Goal: Task Accomplishment & Management: Manage account settings

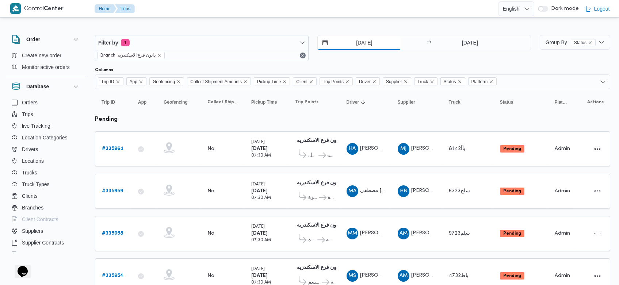
click at [351, 43] on input "[DATE]" at bounding box center [359, 42] width 83 height 15
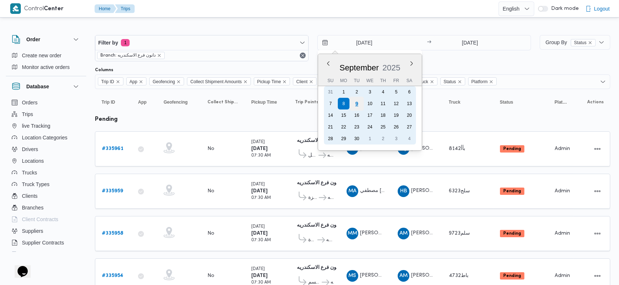
click at [356, 100] on div "9" at bounding box center [357, 104] width 14 height 14
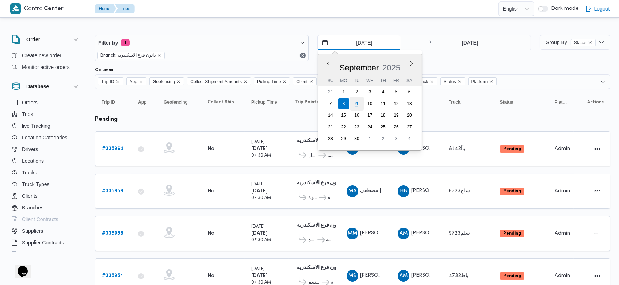
type input "[DATE]"
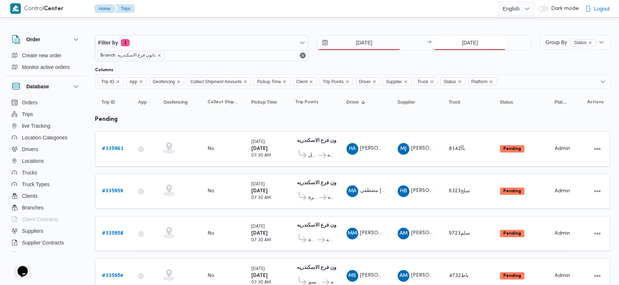
click at [456, 40] on input "8/9/2025" at bounding box center [470, 42] width 73 height 15
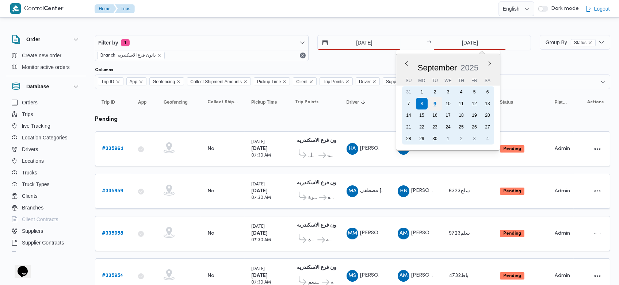
click at [439, 105] on div "9" at bounding box center [435, 104] width 14 height 14
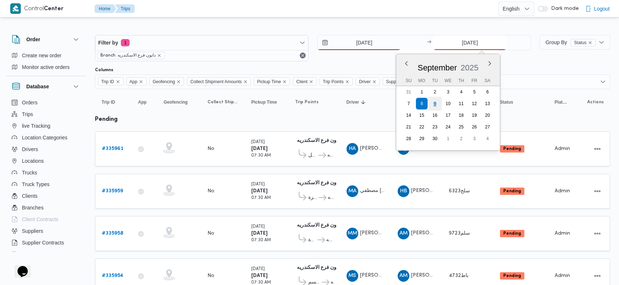
type input "[DATE]"
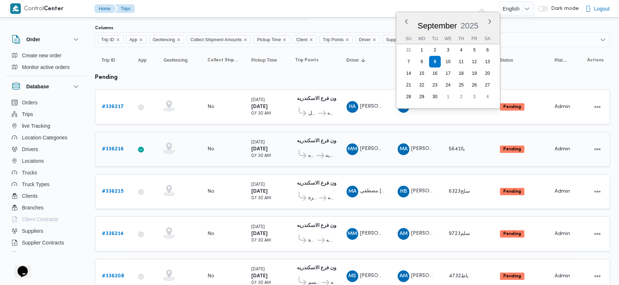
scroll to position [11, 0]
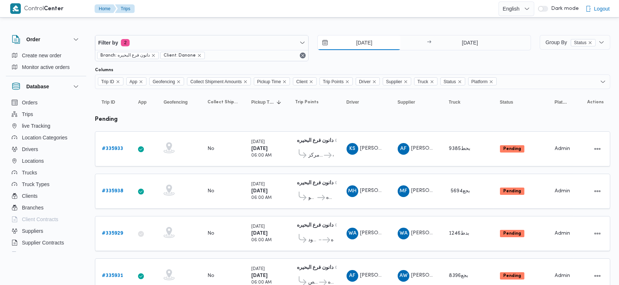
click at [350, 40] on input "[DATE]" at bounding box center [359, 42] width 83 height 15
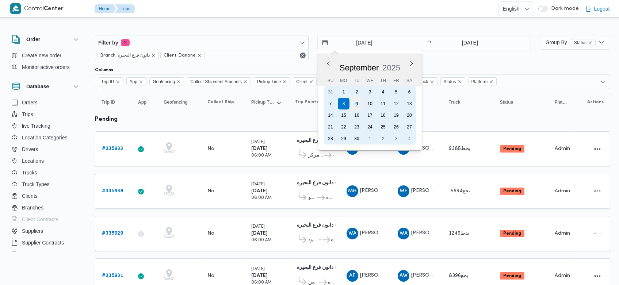
click at [357, 104] on div "9" at bounding box center [357, 104] width 14 height 14
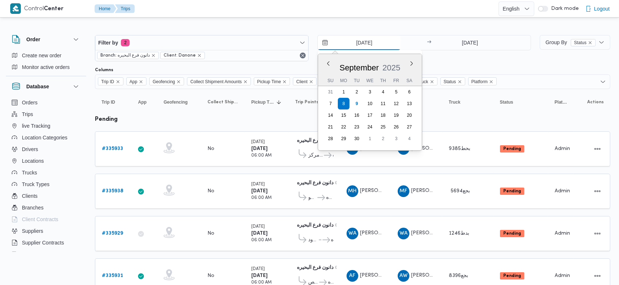
type input "[DATE]"
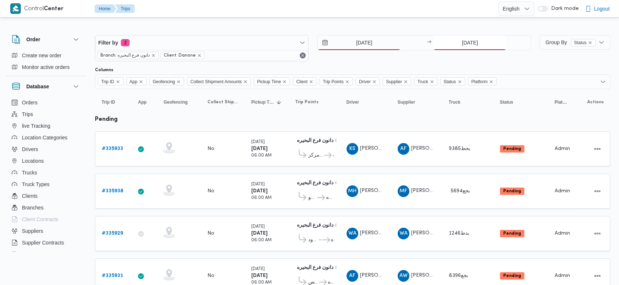
click at [457, 44] on input "[DATE]" at bounding box center [470, 42] width 73 height 15
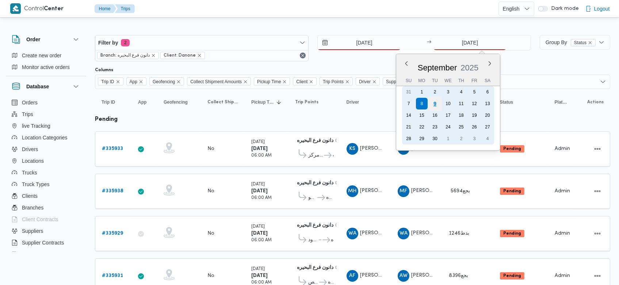
click at [438, 104] on div "9" at bounding box center [435, 104] width 14 height 14
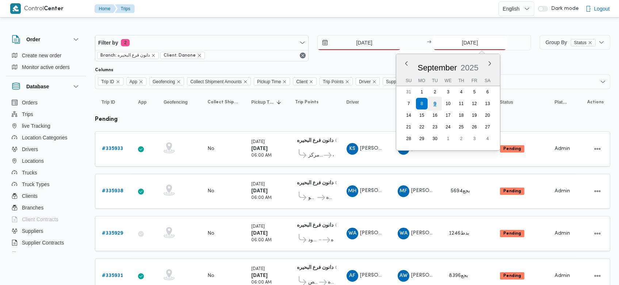
type input "[DATE]"
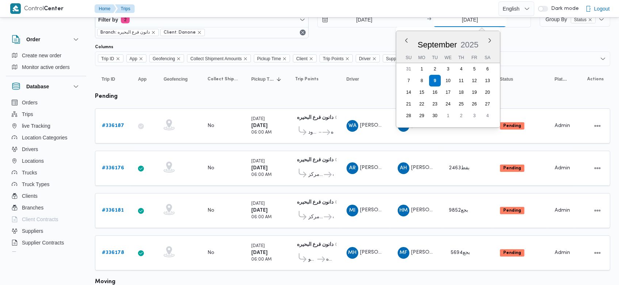
scroll to position [20, 0]
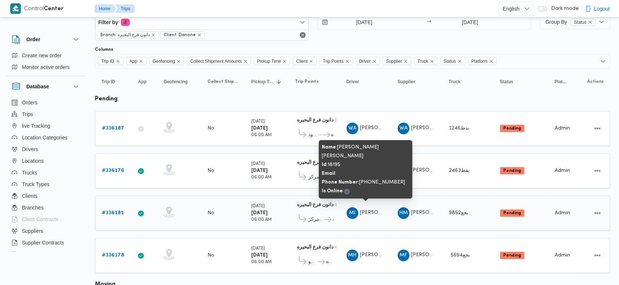
scroll to position [21, 0]
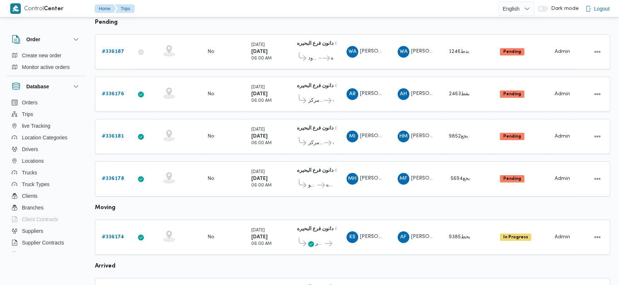
scroll to position [98, 0]
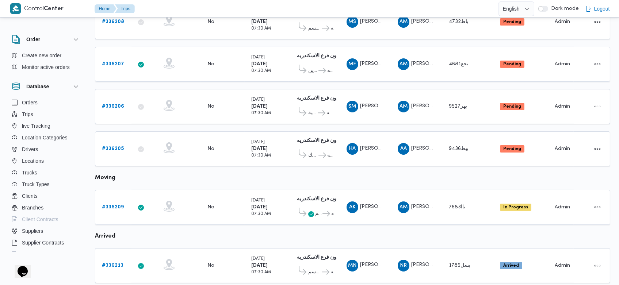
scroll to position [296, 0]
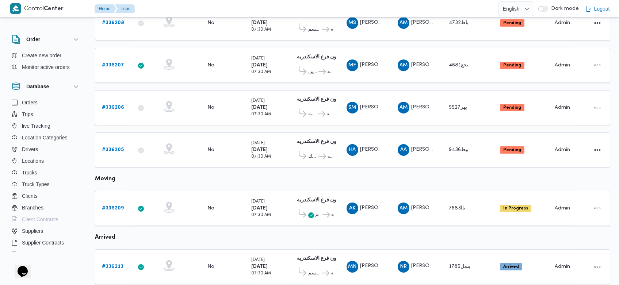
click at [347, 150] on div "HA حازم احمد الشعراوي موسى" at bounding box center [366, 150] width 44 height 18
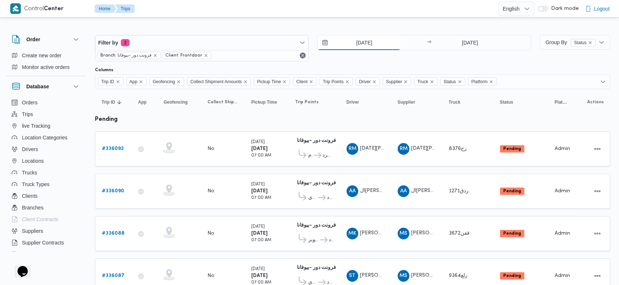
click at [353, 39] on input "[DATE]" at bounding box center [359, 42] width 83 height 15
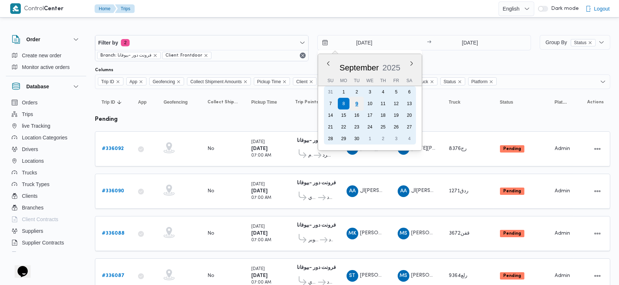
click at [358, 101] on div "9" at bounding box center [357, 104] width 14 height 14
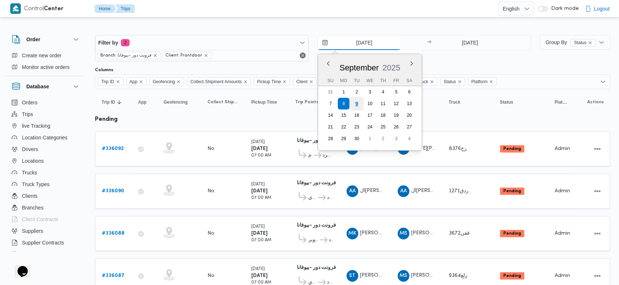
type input "[DATE]"
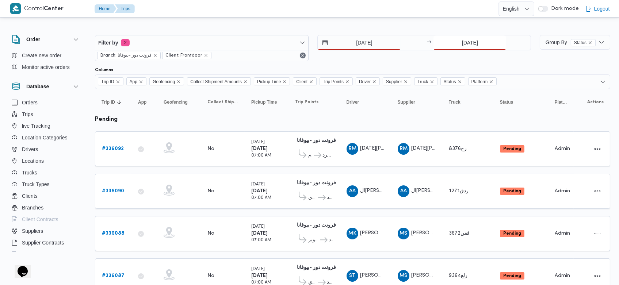
click at [459, 39] on input "[DATE]" at bounding box center [470, 42] width 73 height 15
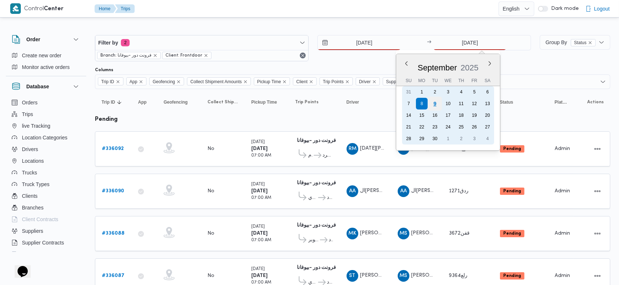
click at [439, 108] on div "9" at bounding box center [435, 104] width 14 height 14
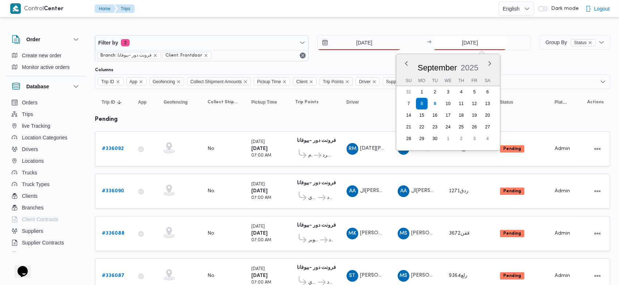
type input "[DATE]"
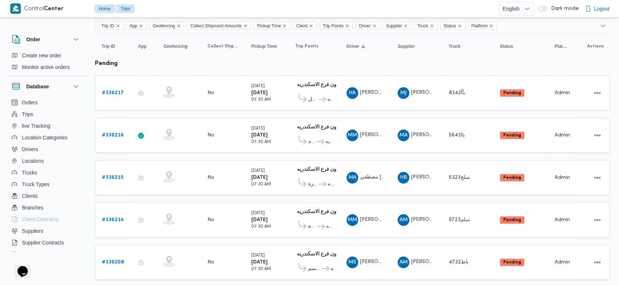
scroll to position [45, 0]
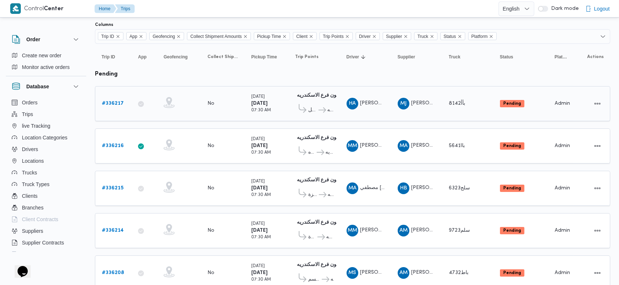
click at [109, 101] on b "# 336217" at bounding box center [113, 103] width 22 height 5
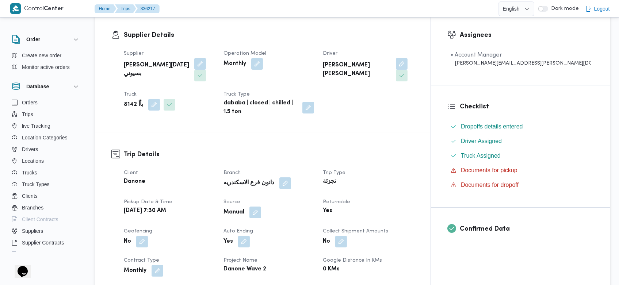
scroll to position [125, 0]
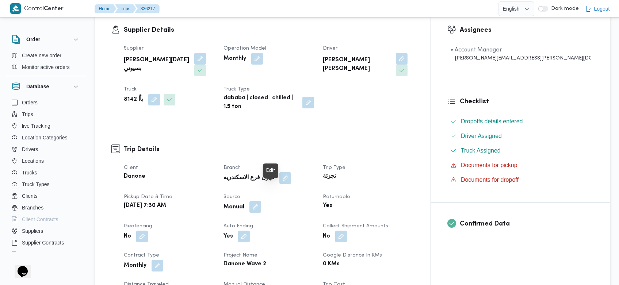
click at [261, 201] on button "button" at bounding box center [256, 207] width 12 height 12
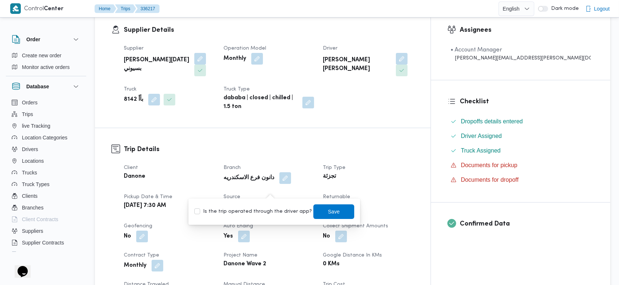
click at [265, 209] on label "Is the trip operated through the driver app?" at bounding box center [253, 211] width 118 height 9
checkbox input "true"
click at [318, 210] on span "Save" at bounding box center [333, 211] width 41 height 15
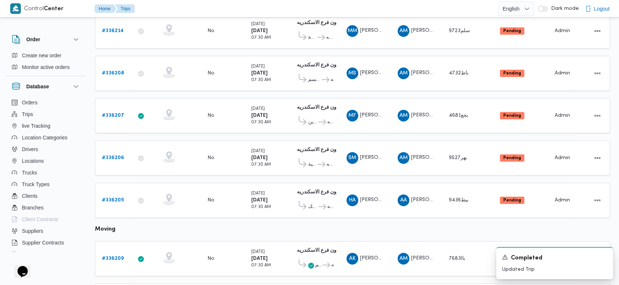
scroll to position [257, 0]
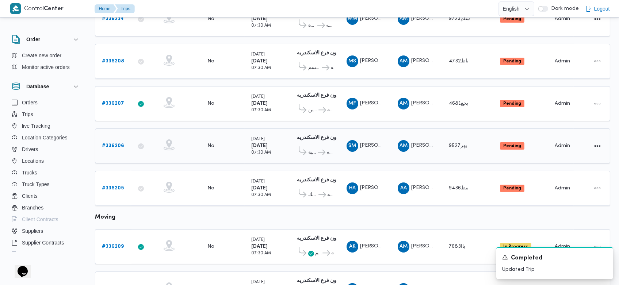
click at [119, 144] on b "# 336206" at bounding box center [113, 146] width 22 height 5
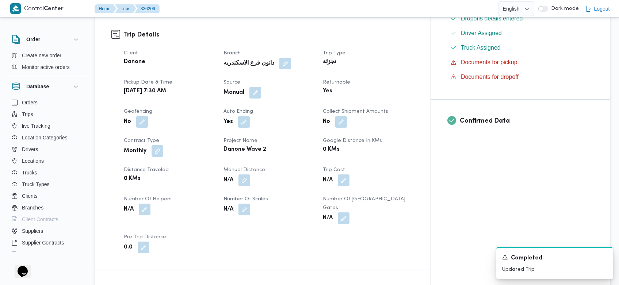
scroll to position [227, 0]
click at [261, 90] on button "button" at bounding box center [256, 93] width 12 height 12
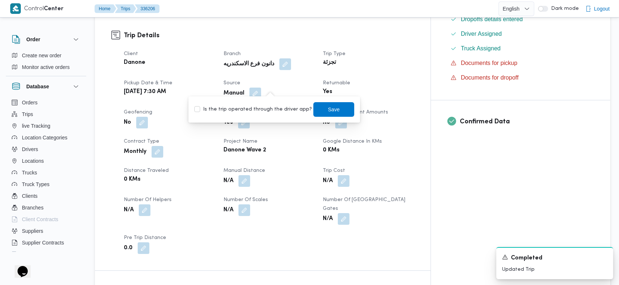
click at [275, 110] on label "Is the trip operated through the driver app?" at bounding box center [253, 109] width 118 height 9
checkbox input "true"
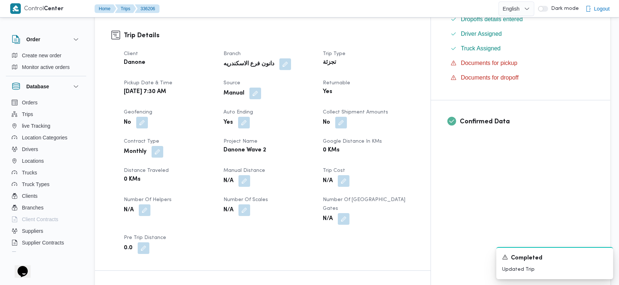
click at [315, 145] on div "Danone Wave 2" at bounding box center [269, 150] width 92 height 10
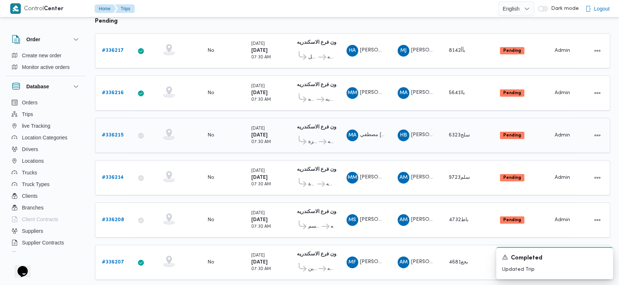
scroll to position [98, 0]
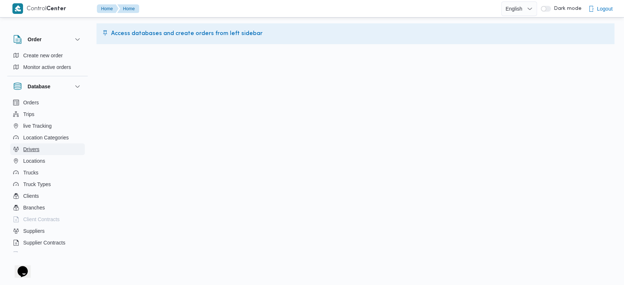
click at [27, 151] on span "Drivers" at bounding box center [31, 149] width 16 height 9
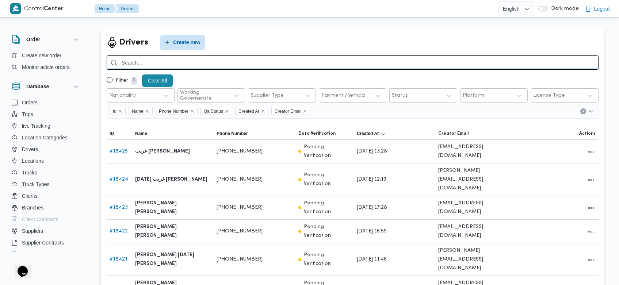
click at [457, 64] on input "search" at bounding box center [353, 63] width 492 height 14
type input "[PERSON_NAME]"
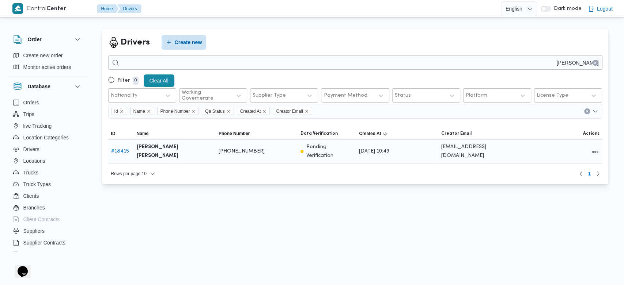
click at [119, 149] on link "# 18415" at bounding box center [120, 151] width 18 height 5
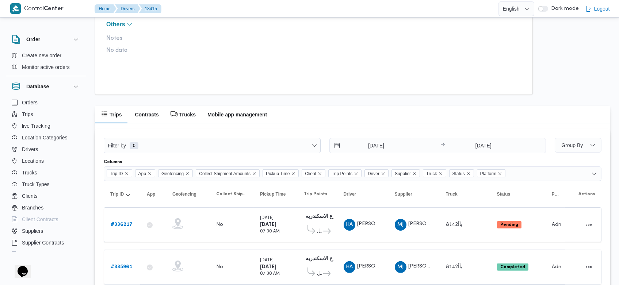
scroll to position [465, 0]
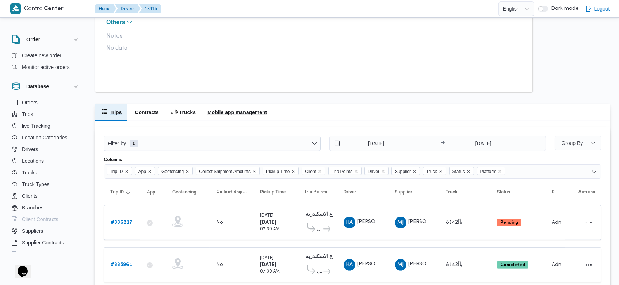
click at [243, 110] on h2 "Mobile app management" at bounding box center [237, 112] width 60 height 9
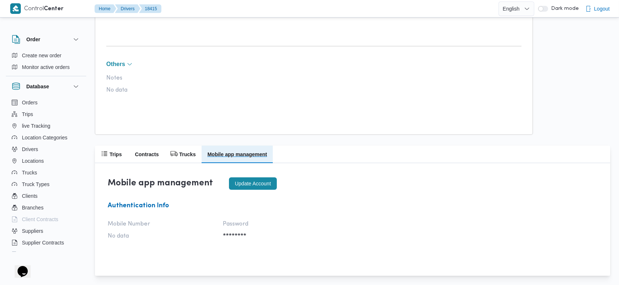
scroll to position [423, 0]
click at [254, 180] on button "Update account" at bounding box center [253, 184] width 48 height 12
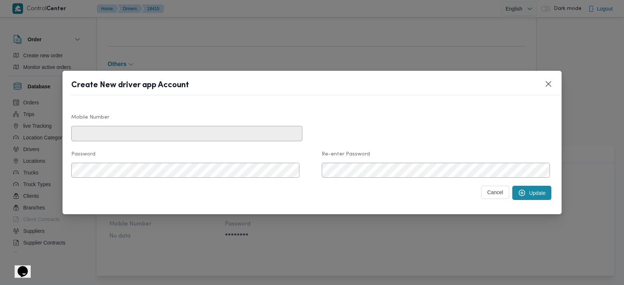
click at [539, 198] on button "Update" at bounding box center [531, 193] width 39 height 14
click at [526, 199] on button "Update" at bounding box center [531, 193] width 39 height 14
click at [550, 87] on button "Closes this modal window" at bounding box center [548, 83] width 9 height 9
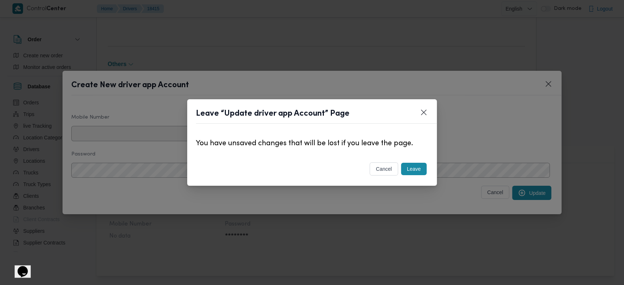
click at [415, 165] on button "Leave" at bounding box center [414, 169] width 26 height 12
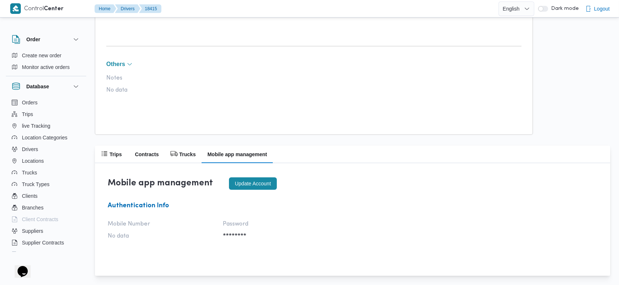
click at [433, 169] on div "Mobile app management Update account Authentication Info Mobile Number No data …" at bounding box center [352, 219] width 515 height 113
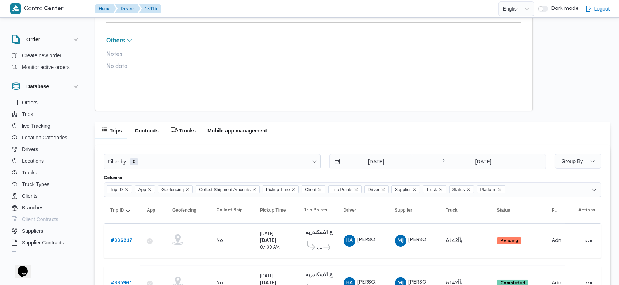
scroll to position [450, 0]
click at [239, 136] on button "Mobile app management" at bounding box center [237, 131] width 71 height 18
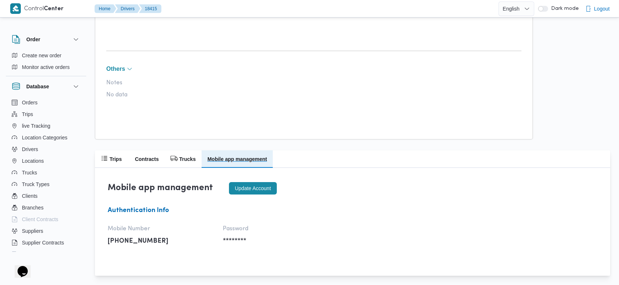
scroll to position [422, 0]
click at [253, 186] on button "Update account" at bounding box center [253, 188] width 48 height 12
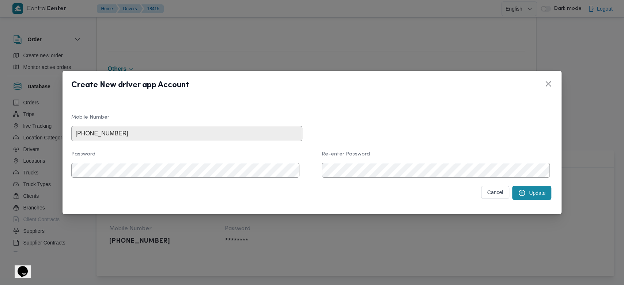
click at [537, 196] on button "Update" at bounding box center [531, 193] width 39 height 14
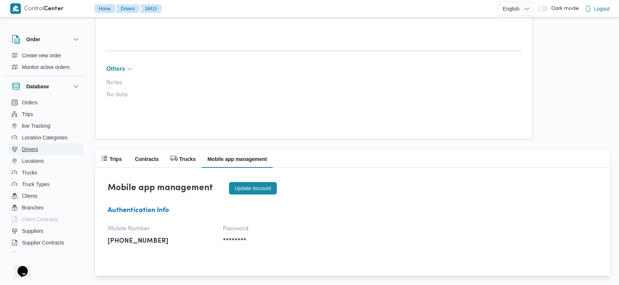
click at [29, 145] on span "Drivers" at bounding box center [30, 149] width 16 height 9
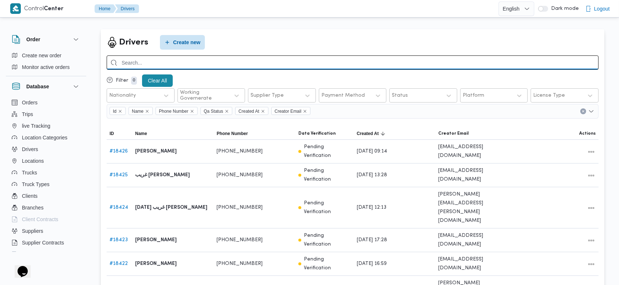
click at [465, 67] on input "search" at bounding box center [353, 63] width 492 height 14
type input "محمد صبحي"
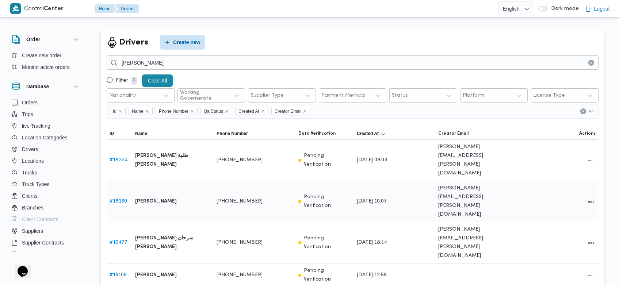
click at [120, 199] on link "# 18130" at bounding box center [119, 201] width 18 height 5
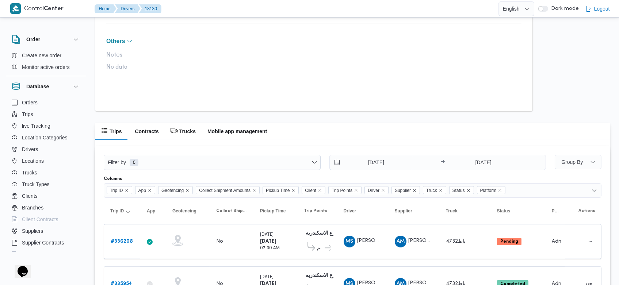
scroll to position [447, 0]
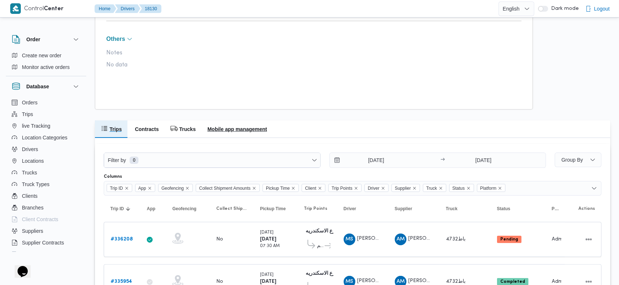
click at [209, 130] on h2 "Mobile app management" at bounding box center [237, 129] width 60 height 9
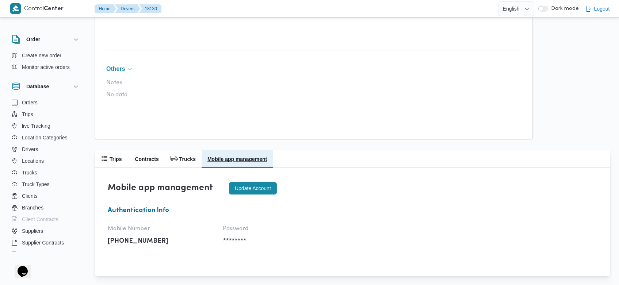
scroll to position [418, 0]
click at [252, 190] on button "Update account" at bounding box center [253, 188] width 48 height 12
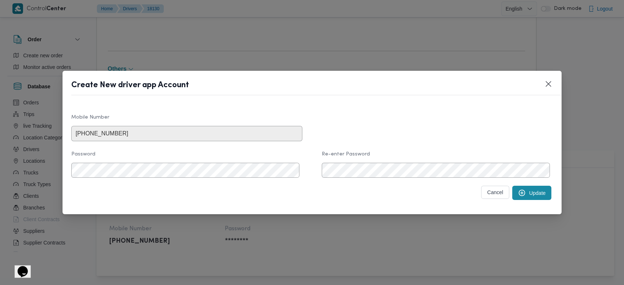
click at [525, 191] on button "Update" at bounding box center [531, 193] width 39 height 14
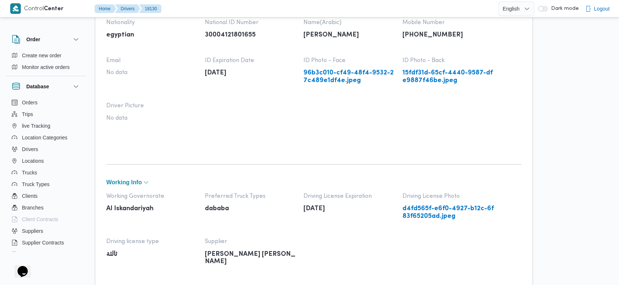
scroll to position [24, 0]
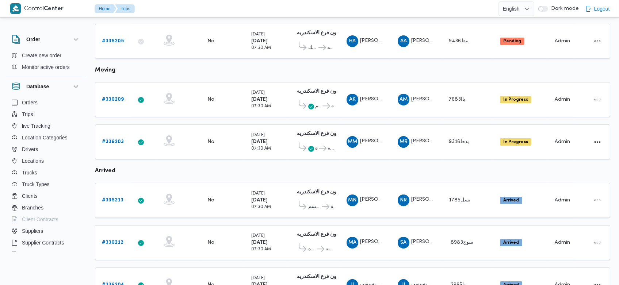
scroll to position [433, 0]
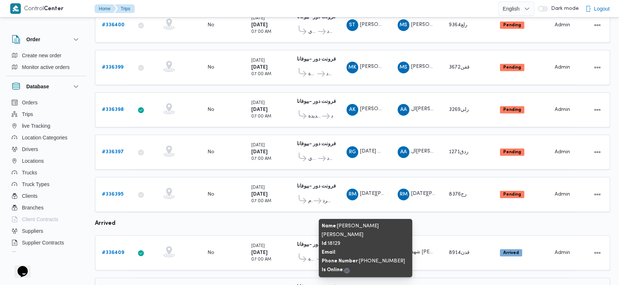
scroll to position [461, 0]
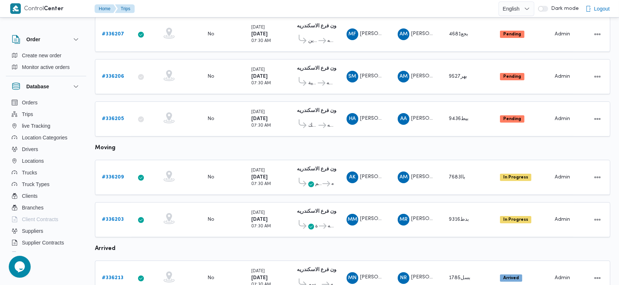
scroll to position [433, 0]
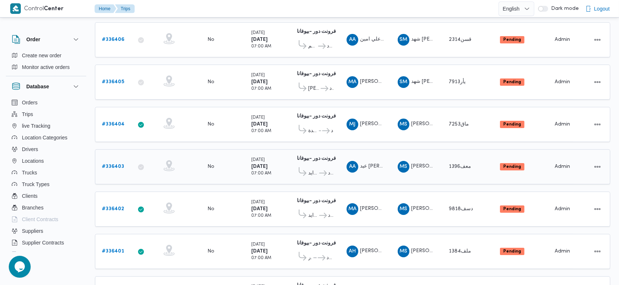
scroll to position [500, 0]
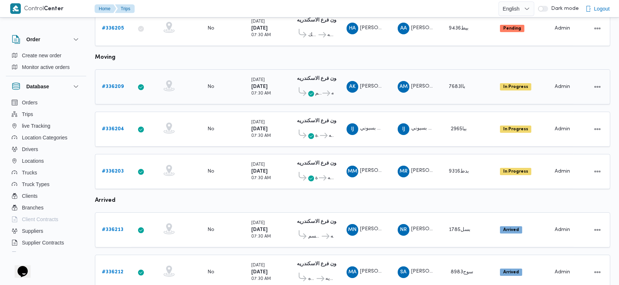
scroll to position [433, 0]
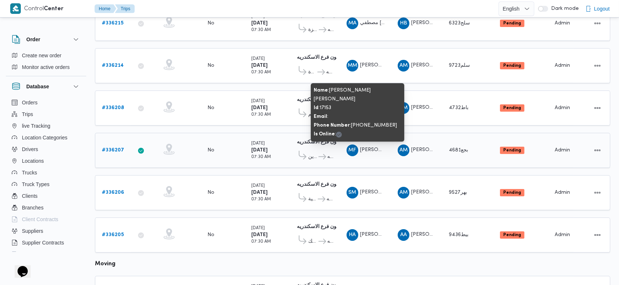
scroll to position [209, 0]
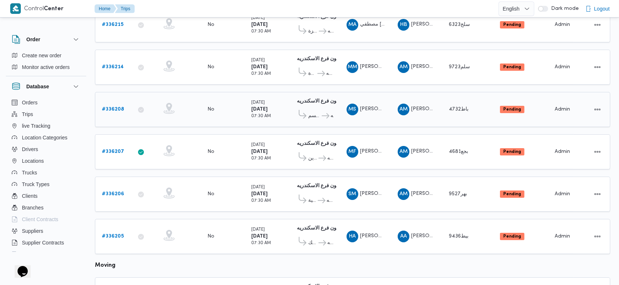
click at [116, 107] on b "# 336208" at bounding box center [113, 109] width 22 height 5
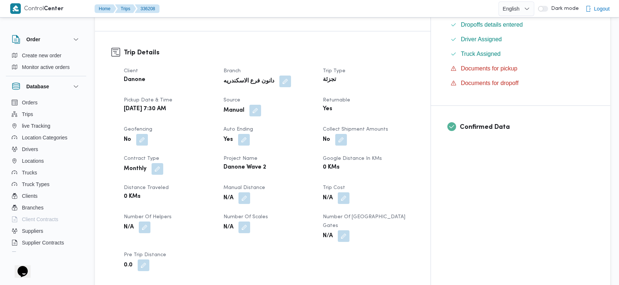
scroll to position [221, 0]
click at [261, 106] on button "button" at bounding box center [256, 112] width 12 height 12
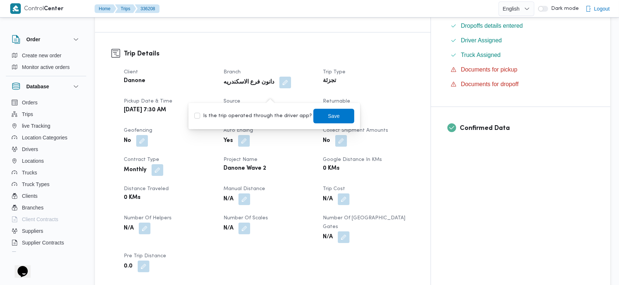
click at [235, 118] on label "Is the trip operated through the driver app?" at bounding box center [253, 116] width 118 height 9
checkbox input "true"
click at [330, 116] on span "Save" at bounding box center [334, 115] width 12 height 9
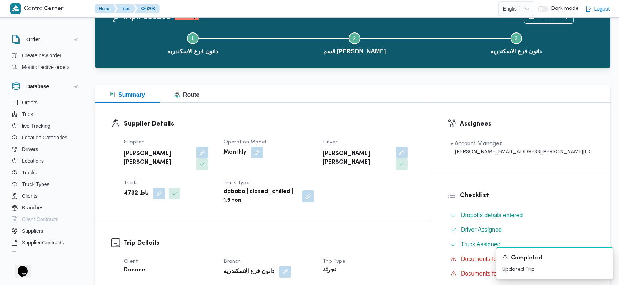
scroll to position [31, 0]
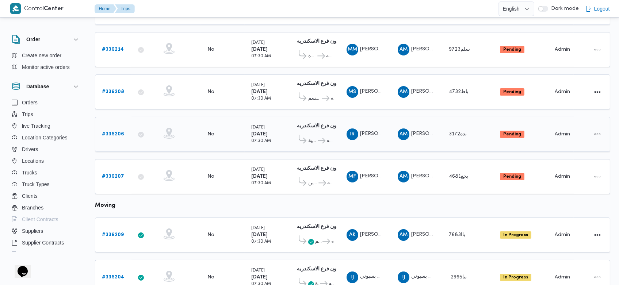
scroll to position [269, 0]
click at [117, 174] on b "# 336207" at bounding box center [113, 176] width 22 height 5
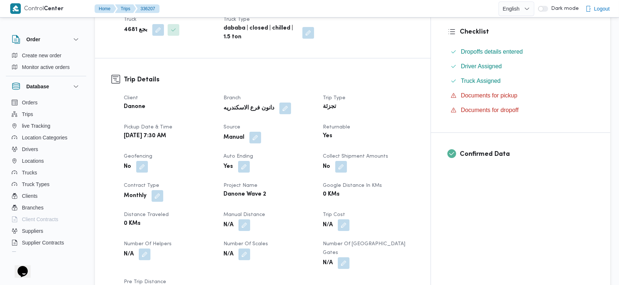
scroll to position [191, 0]
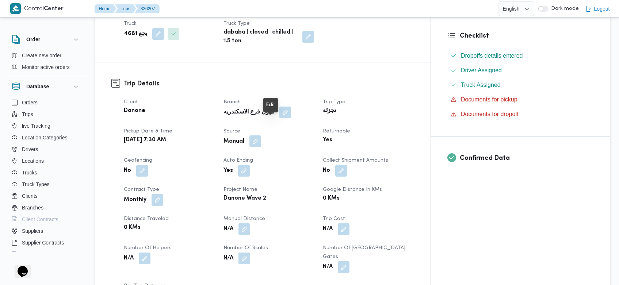
click at [261, 136] on button "button" at bounding box center [256, 142] width 12 height 12
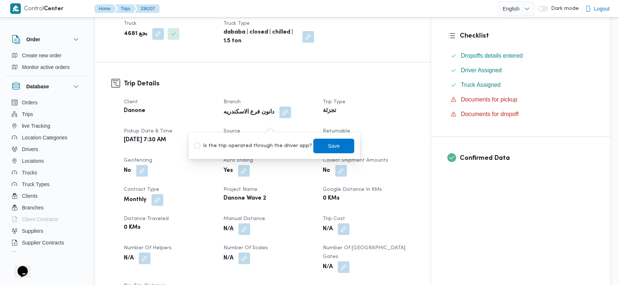
click at [266, 143] on label "Is the trip operated through the driver app?" at bounding box center [253, 146] width 118 height 9
checkbox input "true"
drag, startPoint x: 322, startPoint y: 135, endPoint x: 324, endPoint y: 142, distance: 6.8
click at [324, 142] on div "You are in a dialog. To close this dialog, hit escape. Is the trip operated thr…" at bounding box center [274, 146] width 172 height 26
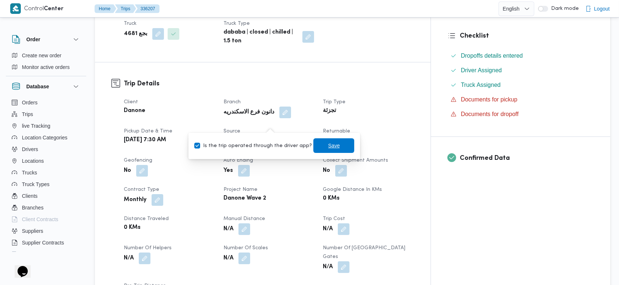
click at [328, 142] on span "Save" at bounding box center [334, 145] width 12 height 9
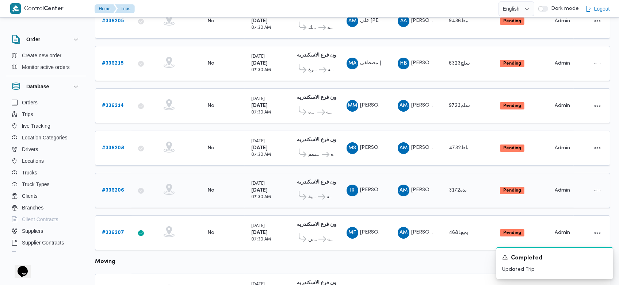
scroll to position [209, 0]
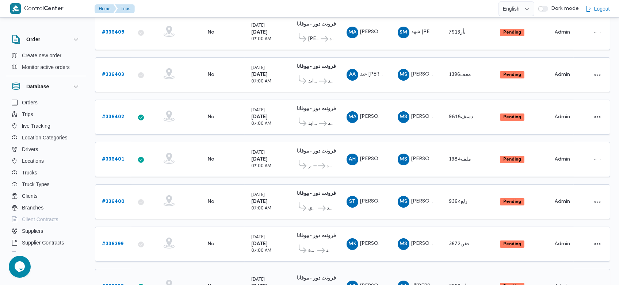
scroll to position [202, 0]
drag, startPoint x: 369, startPoint y: 109, endPoint x: 309, endPoint y: 173, distance: 87.6
click at [309, 173] on table "Trip ID Click to sort in ascending order App Click to sort in ascending order G…" at bounding box center [352, 242] width 515 height 710
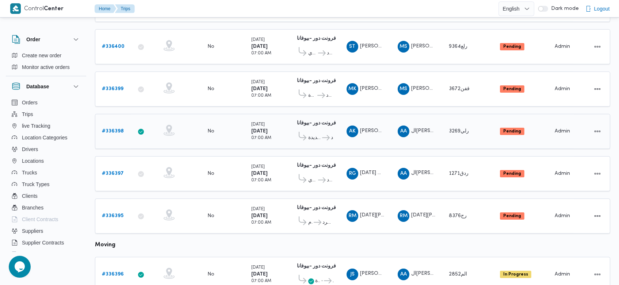
scroll to position [358, 0]
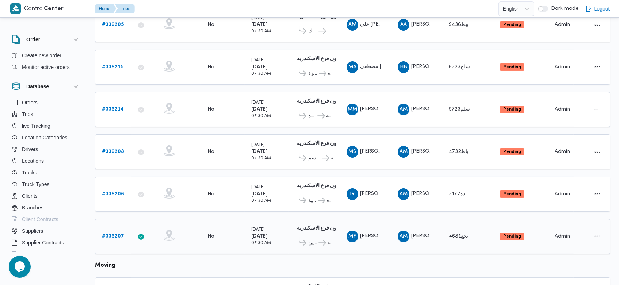
click at [111, 234] on b "# 336207" at bounding box center [113, 236] width 22 height 5
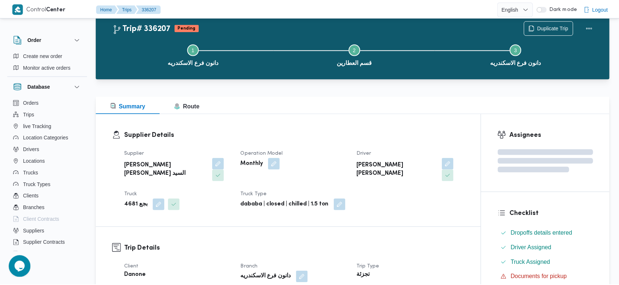
scroll to position [209, 0]
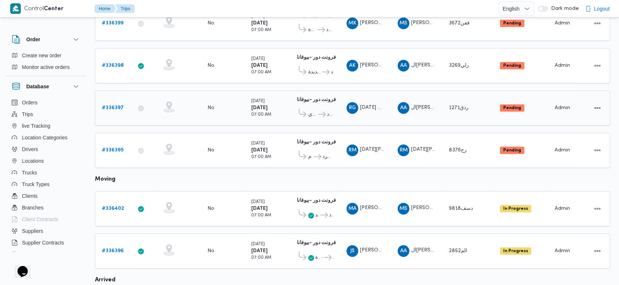
scroll to position [380, 0]
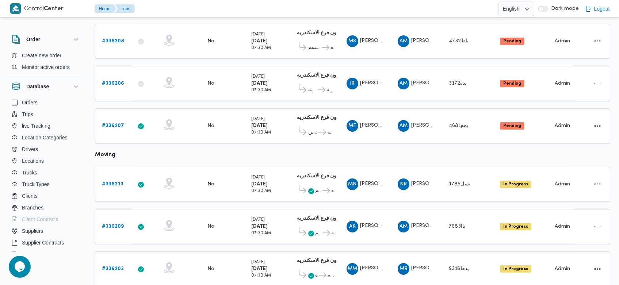
scroll to position [319, 0]
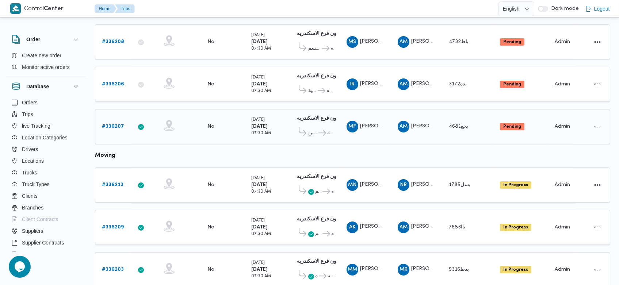
click at [108, 124] on b "# 336207" at bounding box center [113, 126] width 22 height 5
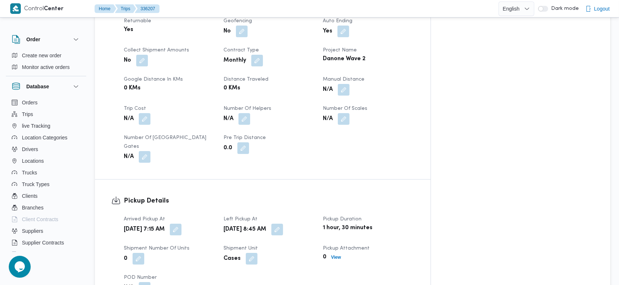
scroll to position [354, 0]
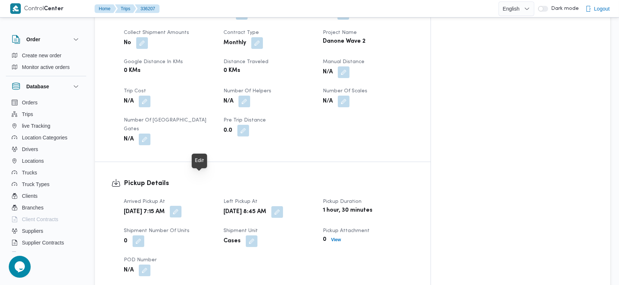
click at [182, 206] on button "button" at bounding box center [176, 212] width 12 height 12
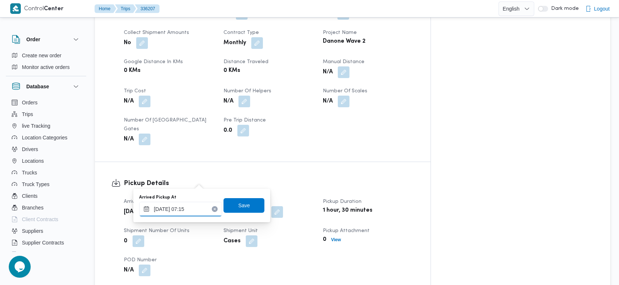
click at [207, 213] on input "09/09/2025 07:15" at bounding box center [180, 209] width 83 height 15
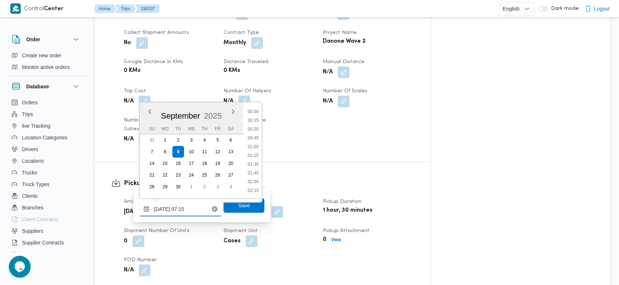
scroll to position [210, 0]
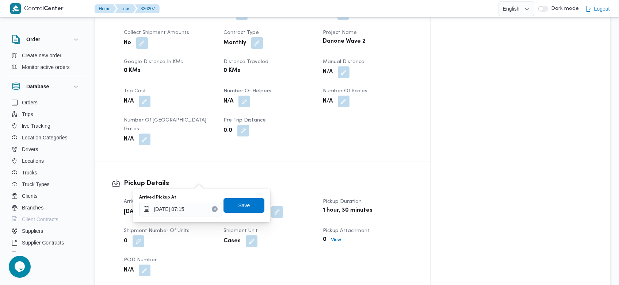
click at [213, 209] on icon "Clear input" at bounding box center [214, 209] width 3 height 3
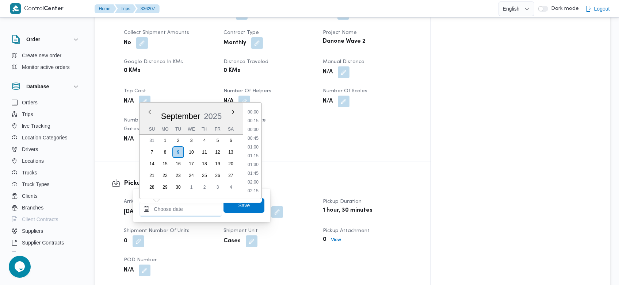
scroll to position [298, 0]
type input "09/09/2025 07:15"
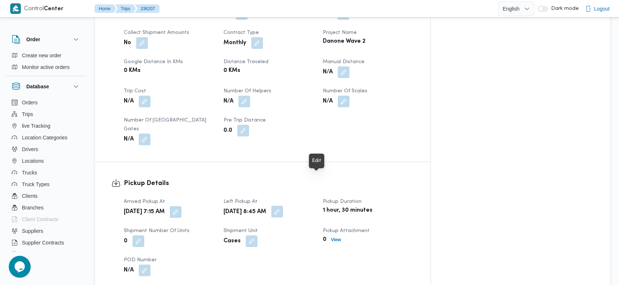
click at [283, 206] on button "button" at bounding box center [277, 212] width 12 height 12
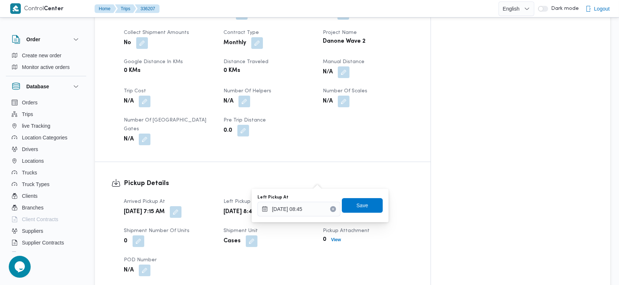
click at [332, 208] on icon "Clear input" at bounding box center [333, 209] width 2 height 2
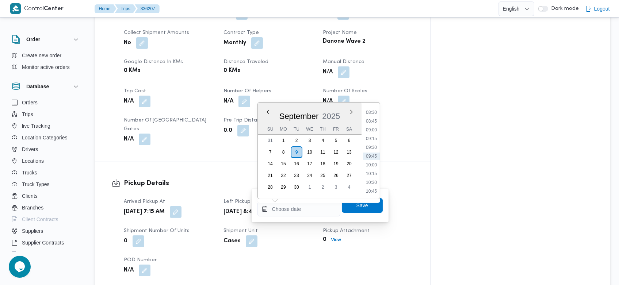
type input "[DATE] 08:45"
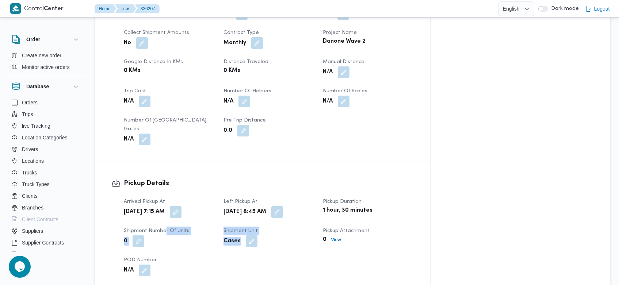
drag, startPoint x: 337, startPoint y: 242, endPoint x: 149, endPoint y: 190, distance: 194.9
click at [149, 193] on div "Arrived Pickup At Tue, Sep 9, 2025 7:15 AM Left Pickup At Tue, Sep 9, 2025 8:45…" at bounding box center [268, 237] width 299 height 88
click at [182, 206] on button "button" at bounding box center [176, 212] width 12 height 12
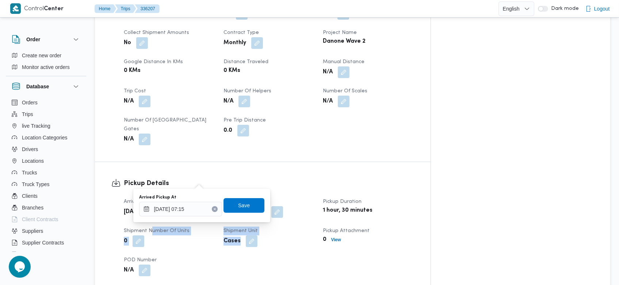
click at [213, 209] on icon "Clear input" at bounding box center [214, 209] width 3 height 3
click at [238, 206] on span "Save" at bounding box center [244, 205] width 12 height 9
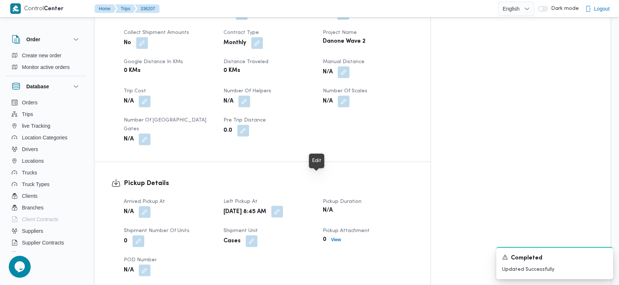
click at [283, 206] on button "button" at bounding box center [277, 212] width 12 height 12
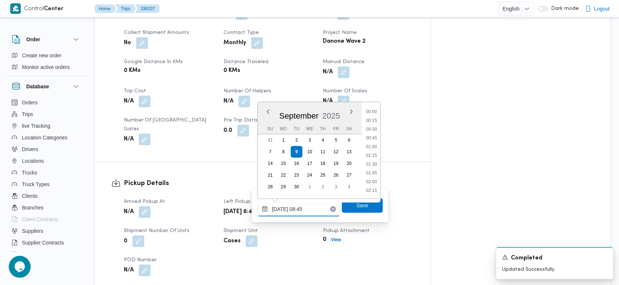
scroll to position [263, 0]
click at [327, 212] on input "[DATE] 08:45" at bounding box center [299, 209] width 83 height 15
click at [327, 210] on div "09/09/2025 08:45 Previous Month Next month September 2025 September 2025 Su Mo …" at bounding box center [299, 209] width 83 height 15
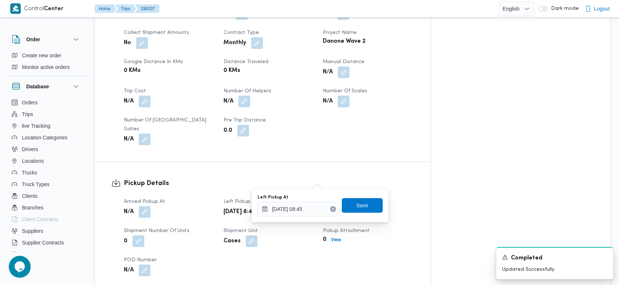
click at [332, 210] on icon "Clear input" at bounding box center [333, 209] width 2 height 2
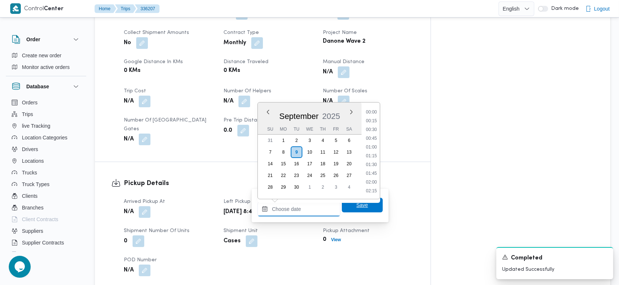
scroll to position [298, 0]
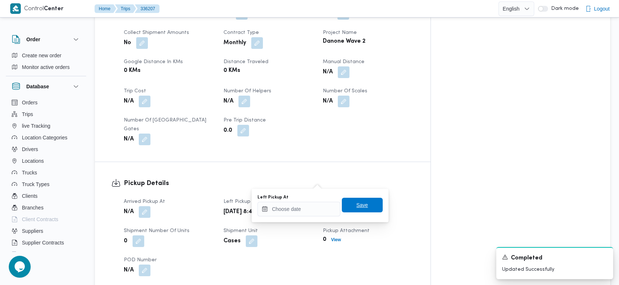
click at [358, 206] on span "Save" at bounding box center [363, 205] width 12 height 9
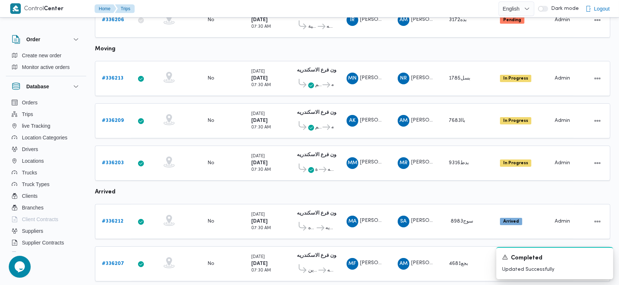
scroll to position [433, 0]
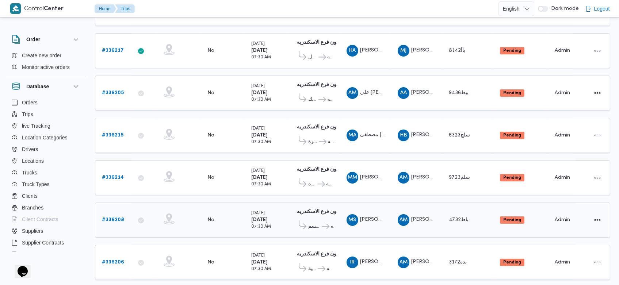
scroll to position [142, 0]
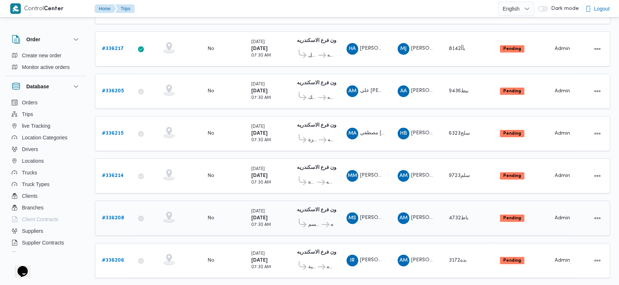
click at [122, 216] on b "# 336208" at bounding box center [113, 218] width 22 height 5
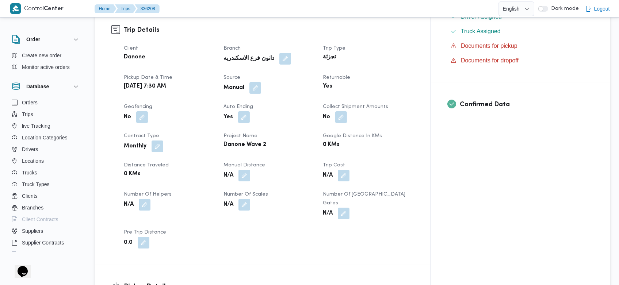
scroll to position [238, 0]
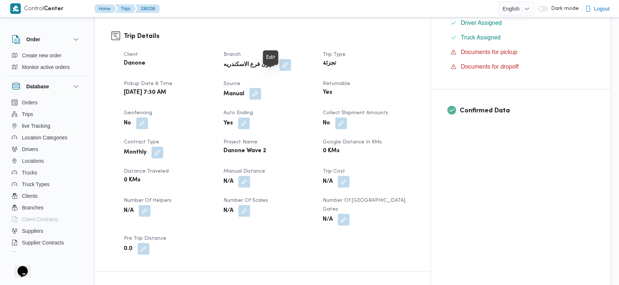
click at [261, 88] on button "button" at bounding box center [256, 94] width 12 height 12
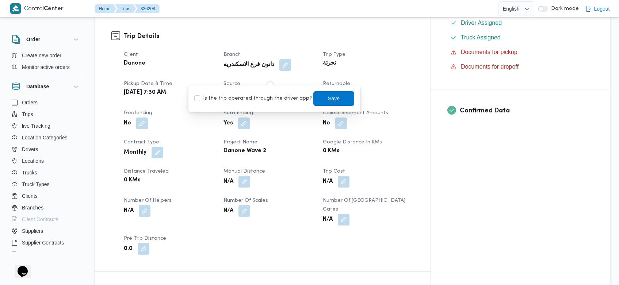
click at [265, 100] on label "Is the trip operated through the driver app?" at bounding box center [253, 98] width 118 height 9
checkbox input "true"
click at [328, 95] on span "Save" at bounding box center [334, 98] width 12 height 9
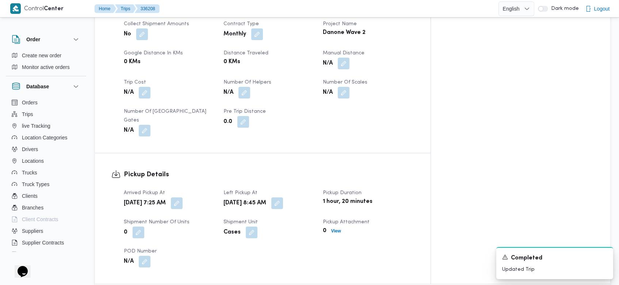
scroll to position [366, 0]
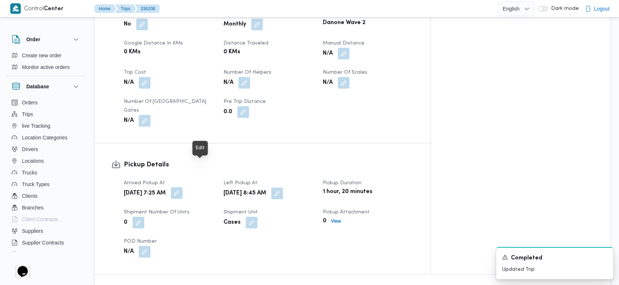
click at [183, 187] on button "button" at bounding box center [177, 193] width 12 height 12
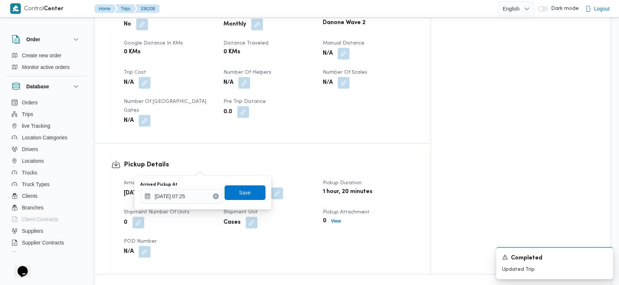
click at [215, 197] on icon "Clear input" at bounding box center [216, 196] width 2 height 2
click at [228, 198] on span "Save" at bounding box center [245, 192] width 41 height 15
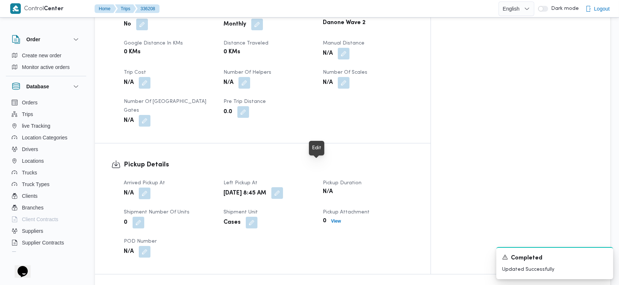
click at [283, 187] on button "button" at bounding box center [277, 193] width 12 height 12
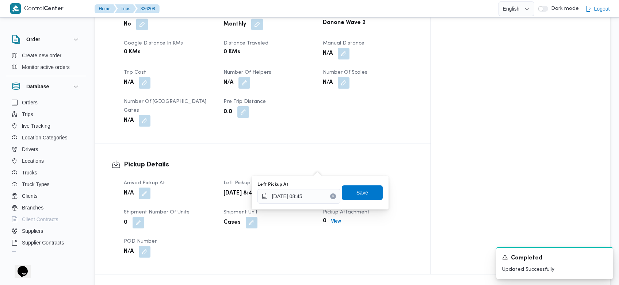
click at [330, 194] on button "Clear input" at bounding box center [333, 197] width 6 height 6
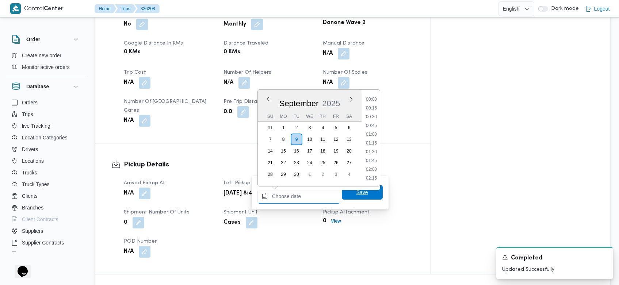
scroll to position [306, 0]
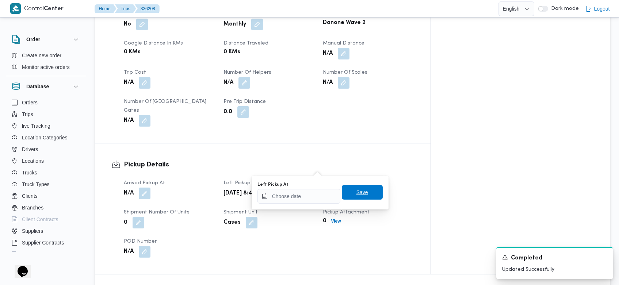
click at [349, 195] on span "Save" at bounding box center [362, 192] width 41 height 15
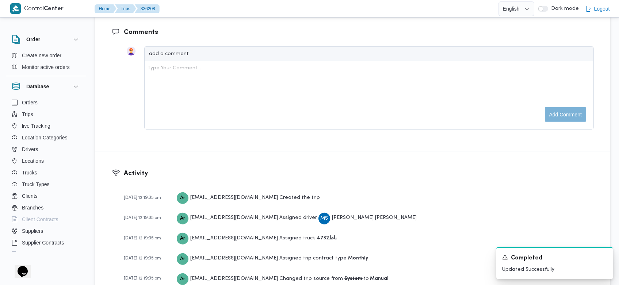
scroll to position [1062, 0]
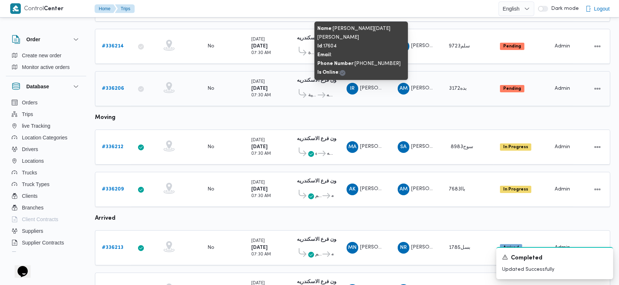
scroll to position [272, 0]
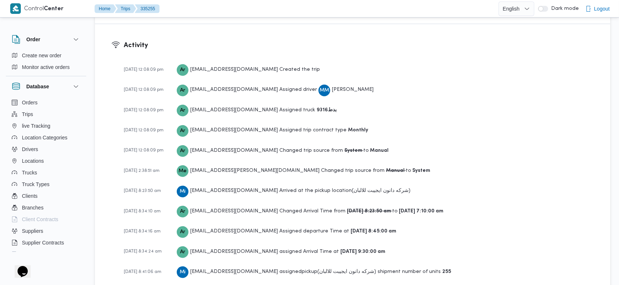
scroll to position [1183, 0]
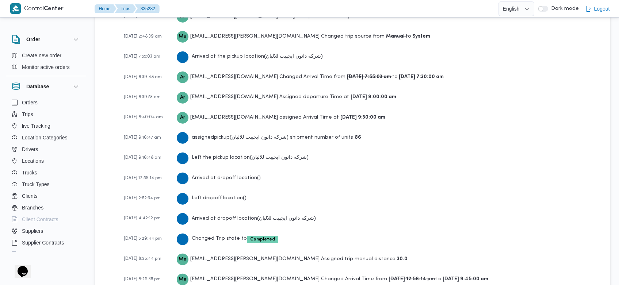
scroll to position [1162, 0]
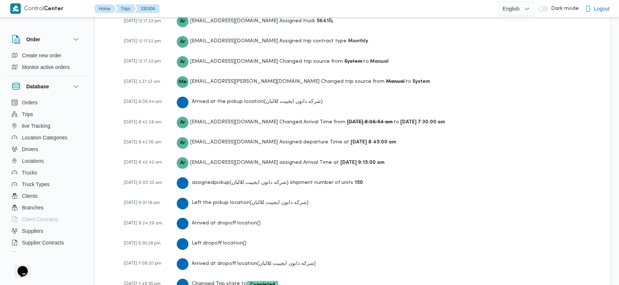
scroll to position [1142, 0]
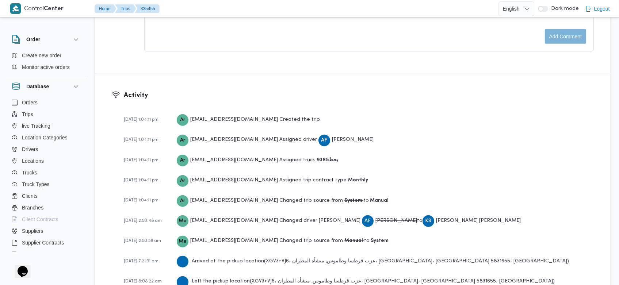
scroll to position [1121, 0]
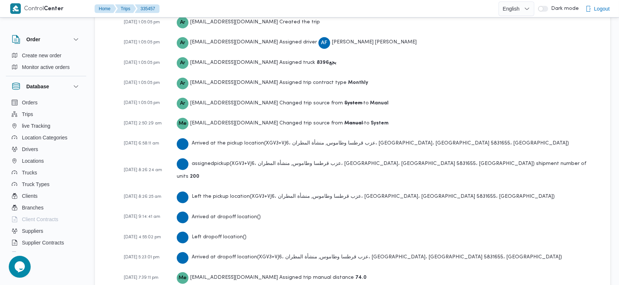
scroll to position [1142, 0]
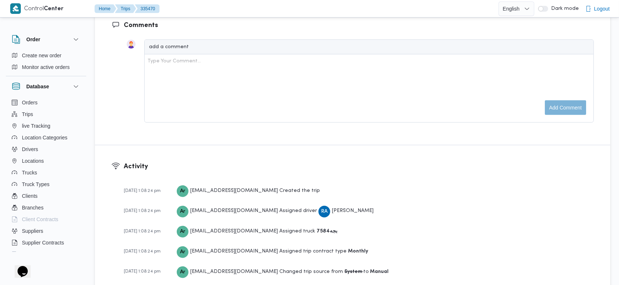
scroll to position [1079, 0]
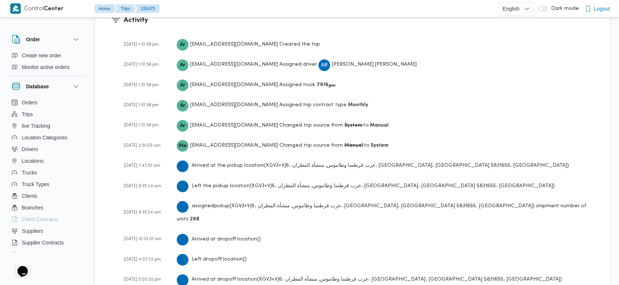
scroll to position [1100, 0]
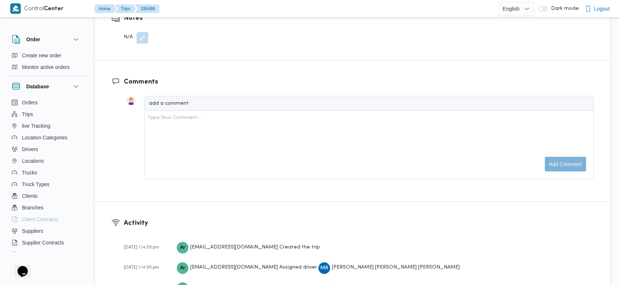
scroll to position [1100, 0]
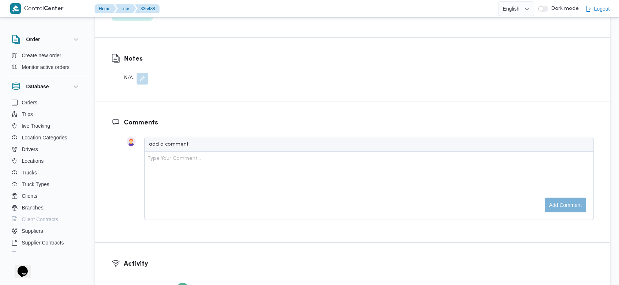
scroll to position [1079, 0]
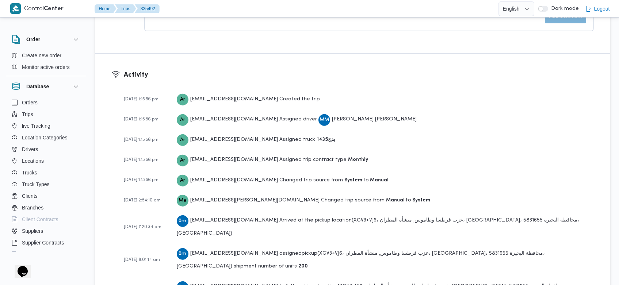
scroll to position [1121, 0]
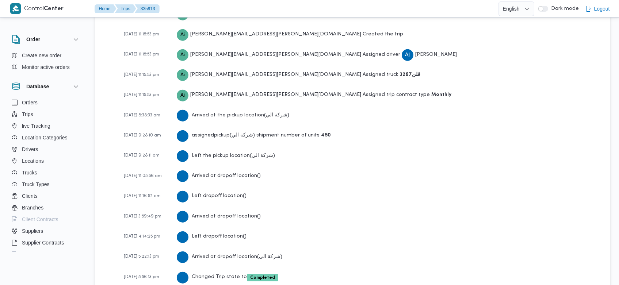
scroll to position [1166, 0]
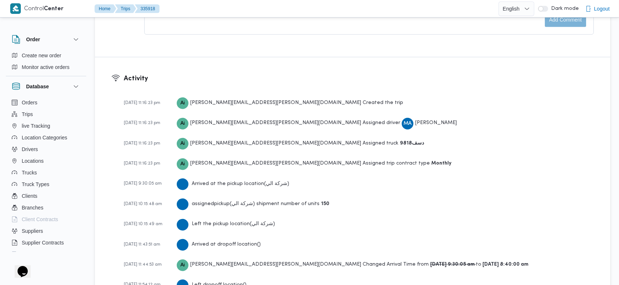
scroll to position [1065, 0]
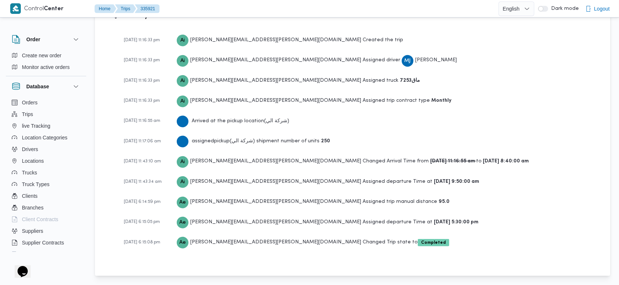
click at [167, 191] on div "06-09-2025 11:16:33 pm Ai abdelrahman.ibrahim@illa.com.eg Created the trip 06-0…" at bounding box center [359, 145] width 470 height 230
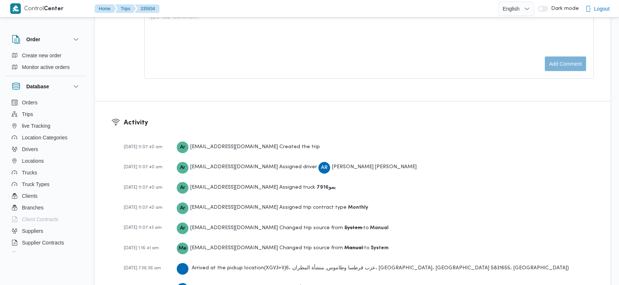
scroll to position [1079, 0]
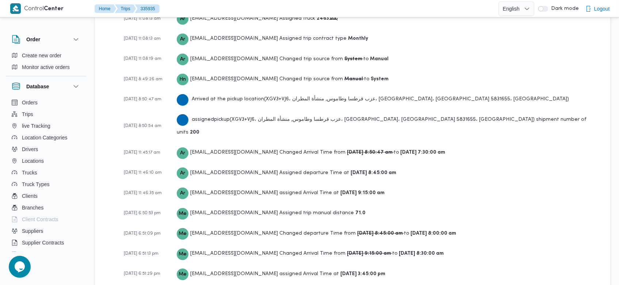
scroll to position [1162, 0]
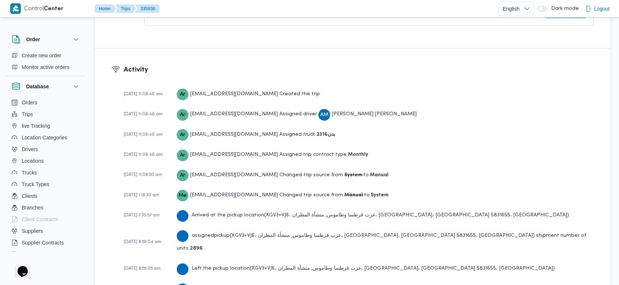
scroll to position [1100, 0]
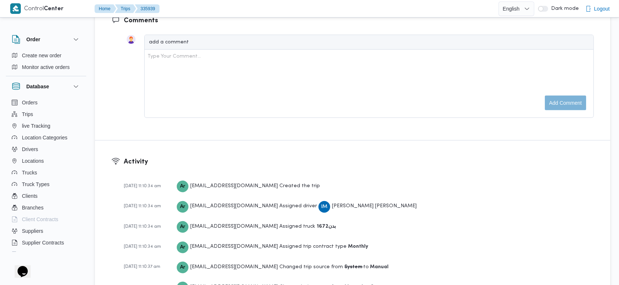
scroll to position [1142, 0]
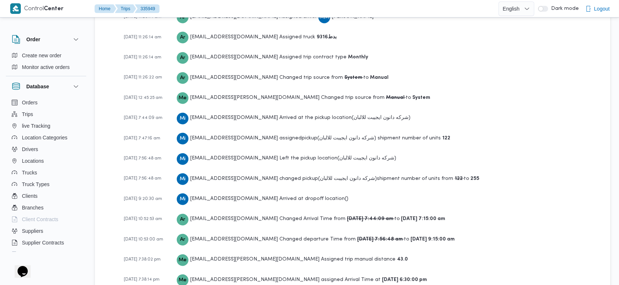
scroll to position [1183, 0]
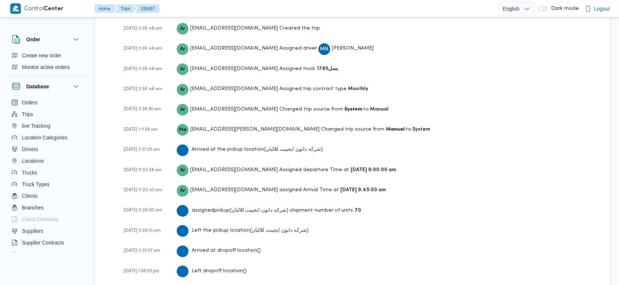
scroll to position [1204, 0]
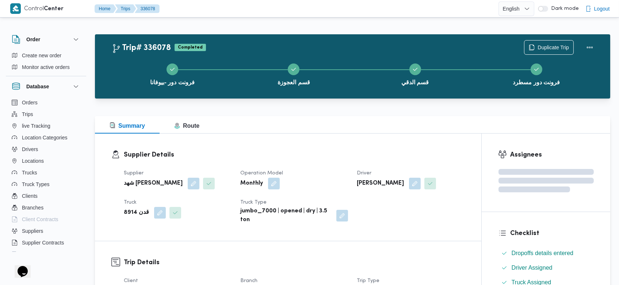
scroll to position [1229, 0]
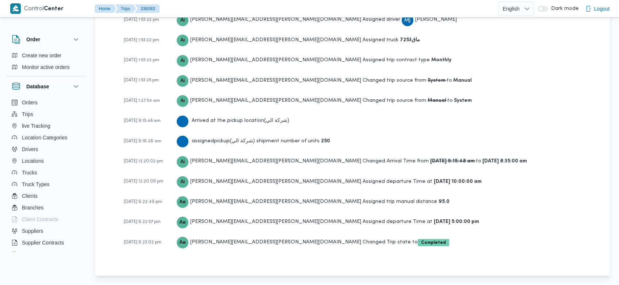
scroll to position [1084, 0]
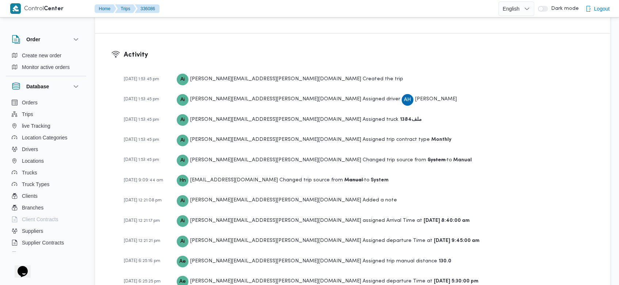
scroll to position [1063, 0]
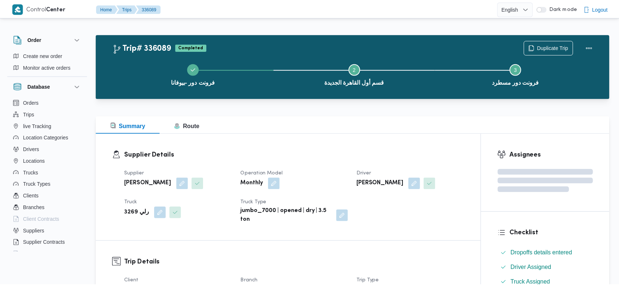
scroll to position [1065, 0]
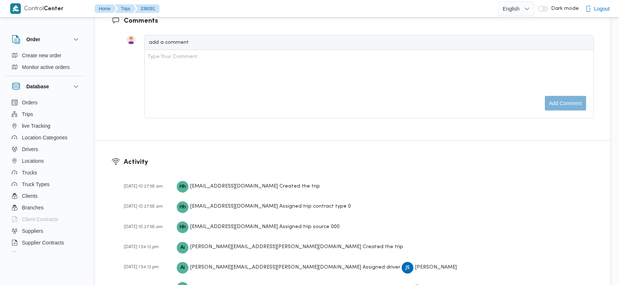
scroll to position [1229, 0]
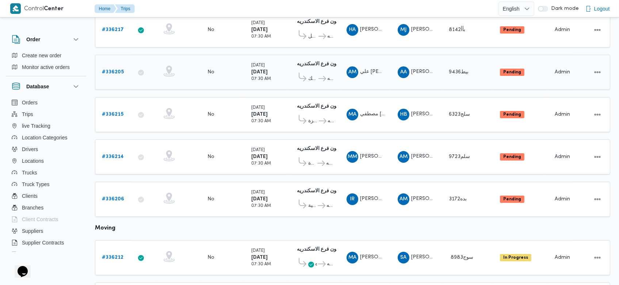
scroll to position [92, 0]
